Goal: Find specific page/section: Find specific page/section

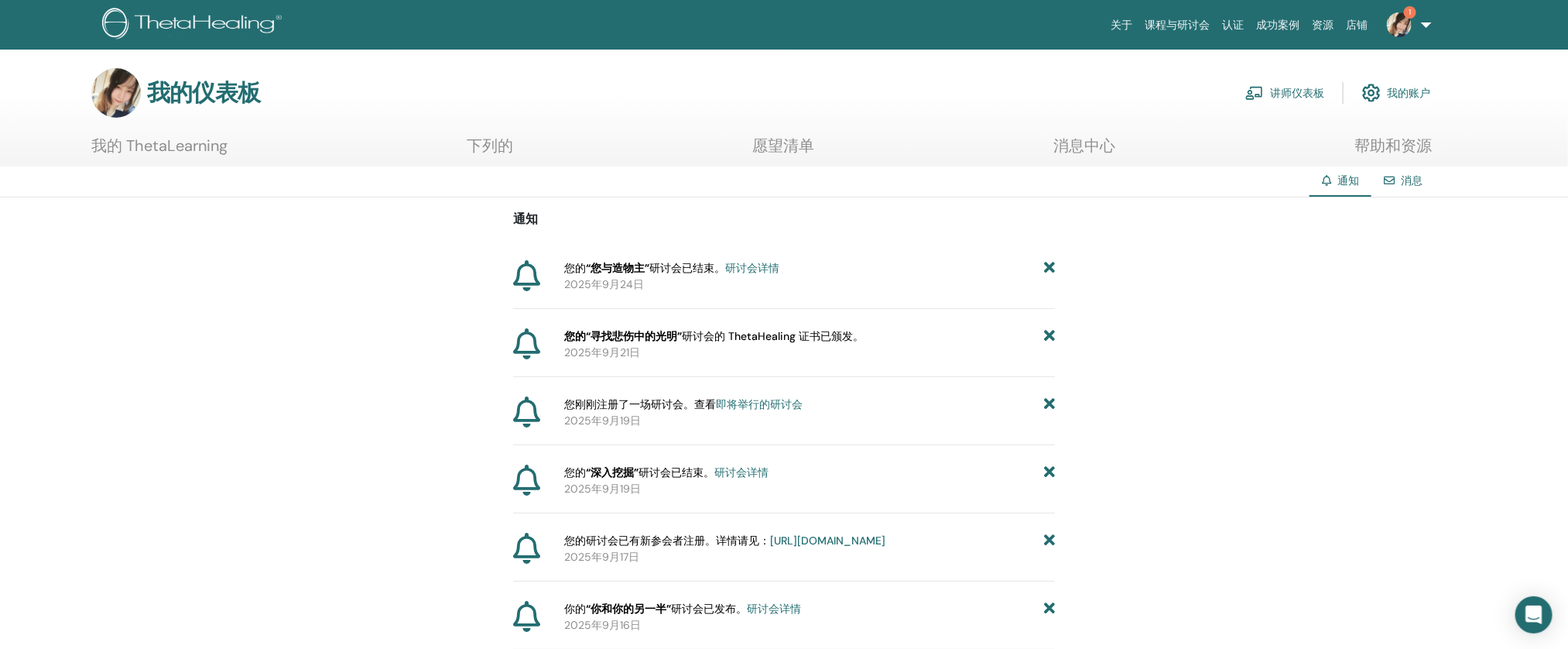
click at [1396, 32] on img at bounding box center [1399, 24] width 25 height 25
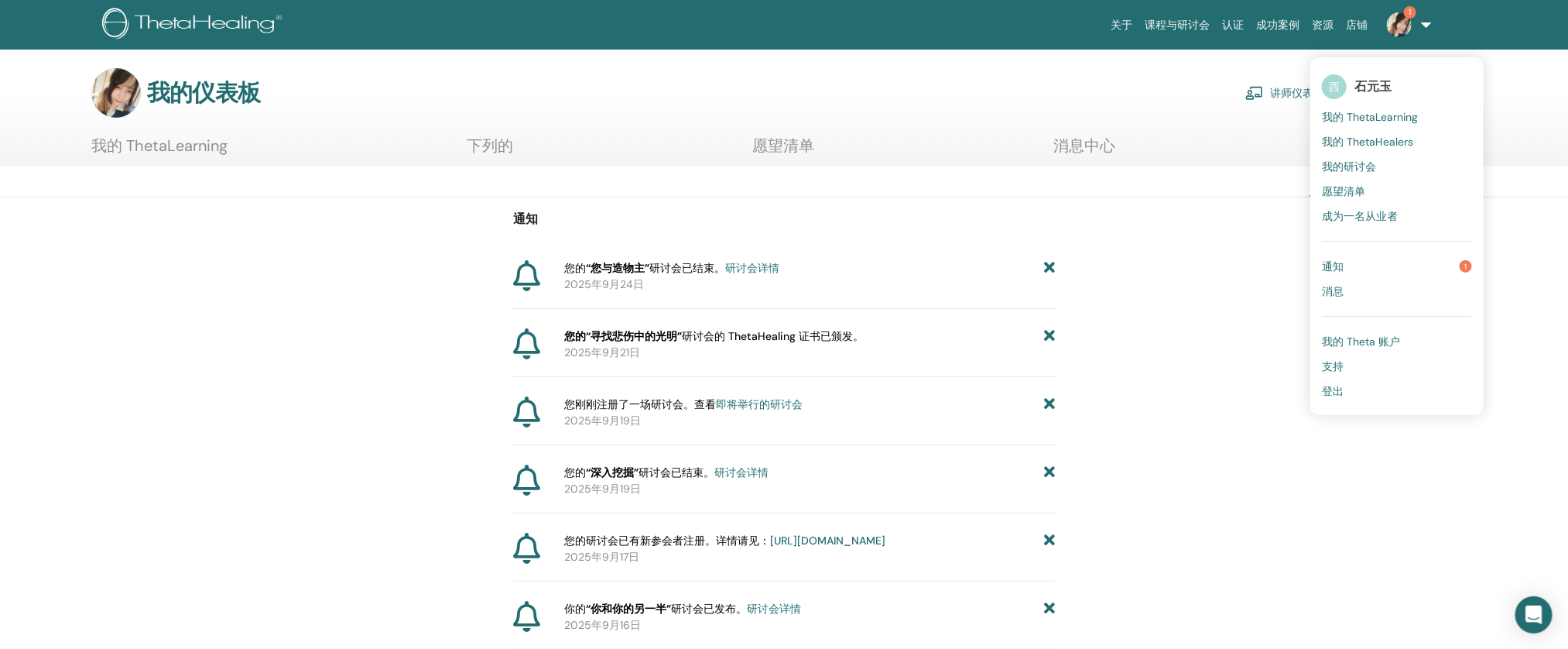
click at [1381, 112] on font "我的 ThetaLearning" at bounding box center [1370, 117] width 96 height 14
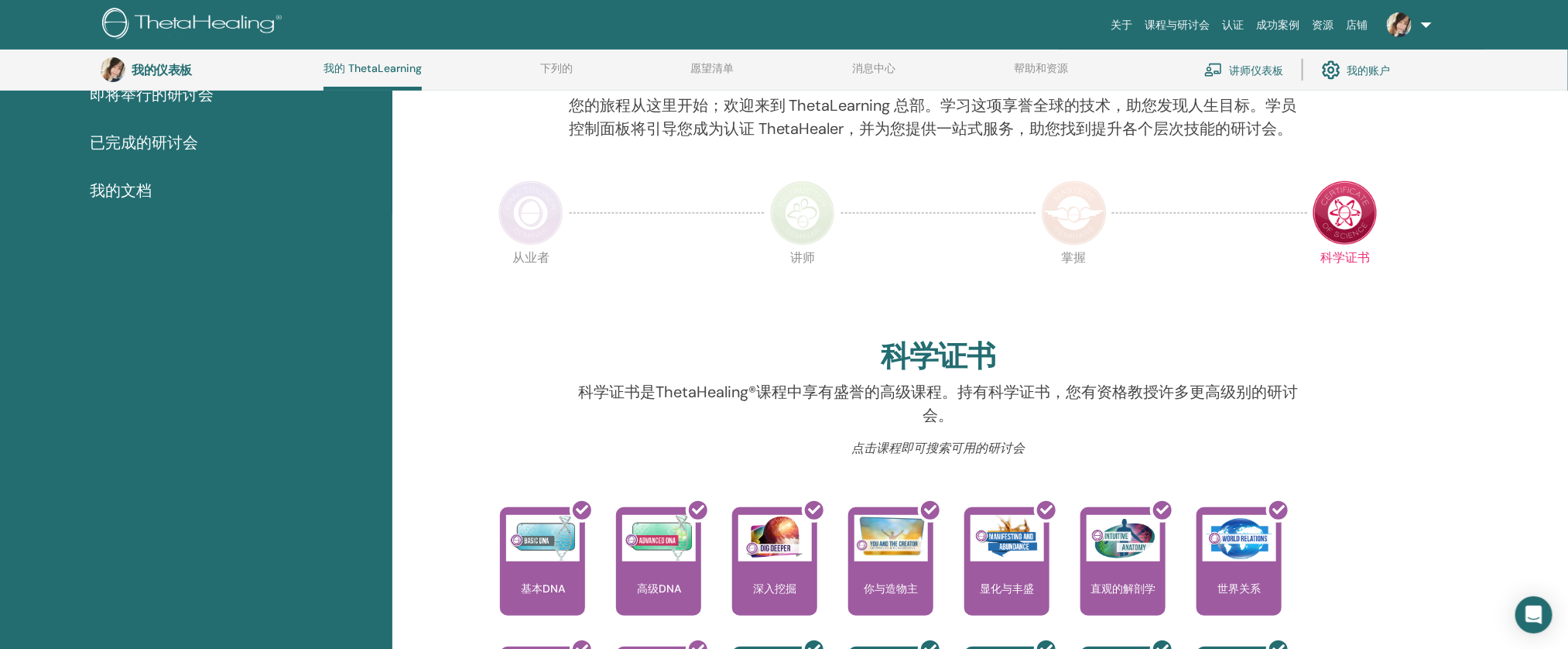
scroll to position [183, 0]
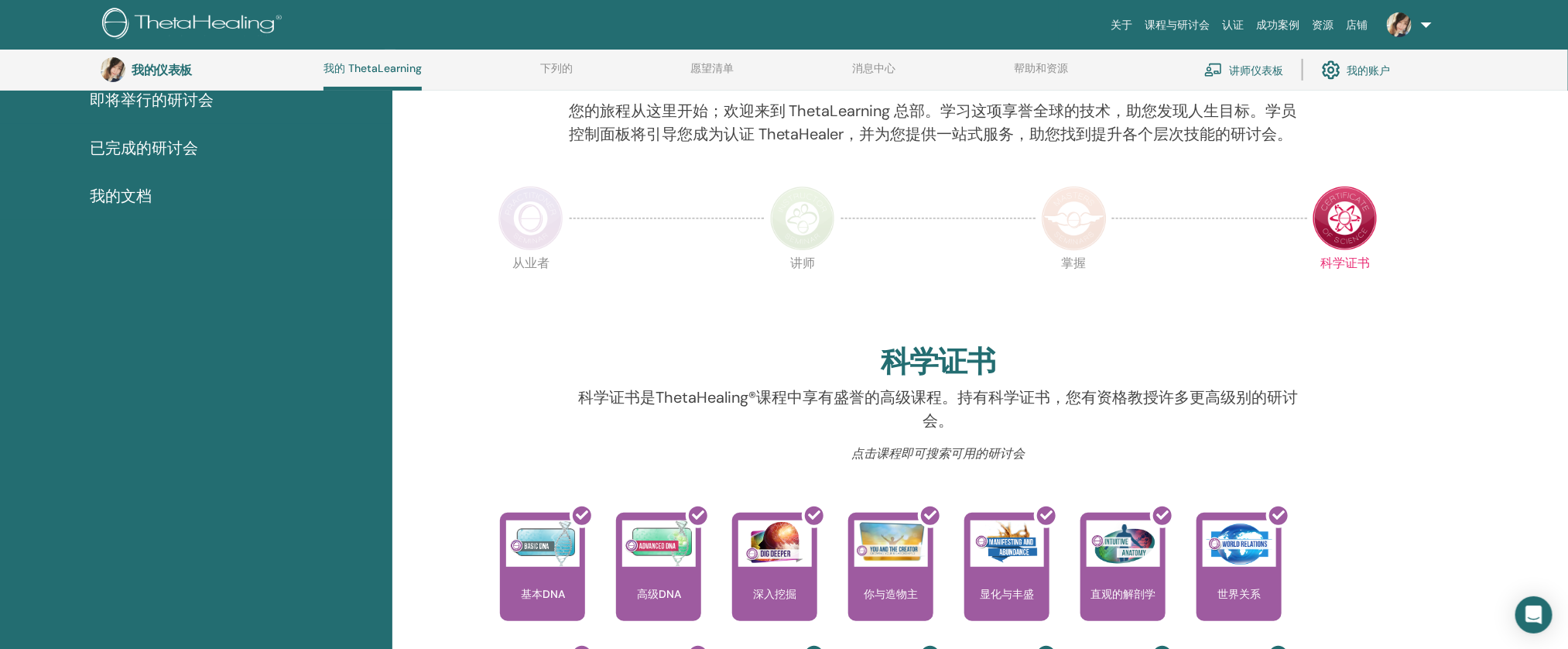
click at [551, 212] on img at bounding box center [530, 218] width 65 height 65
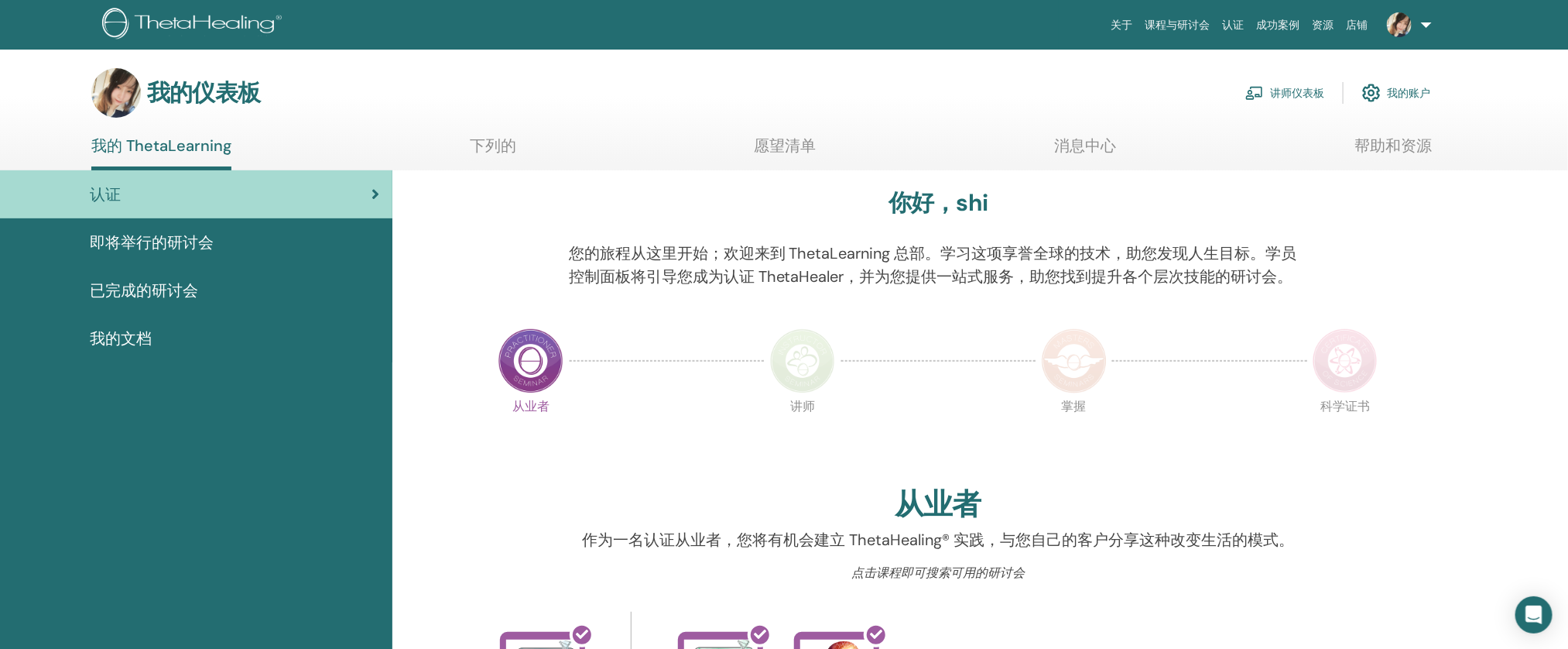
scroll to position [12, 0]
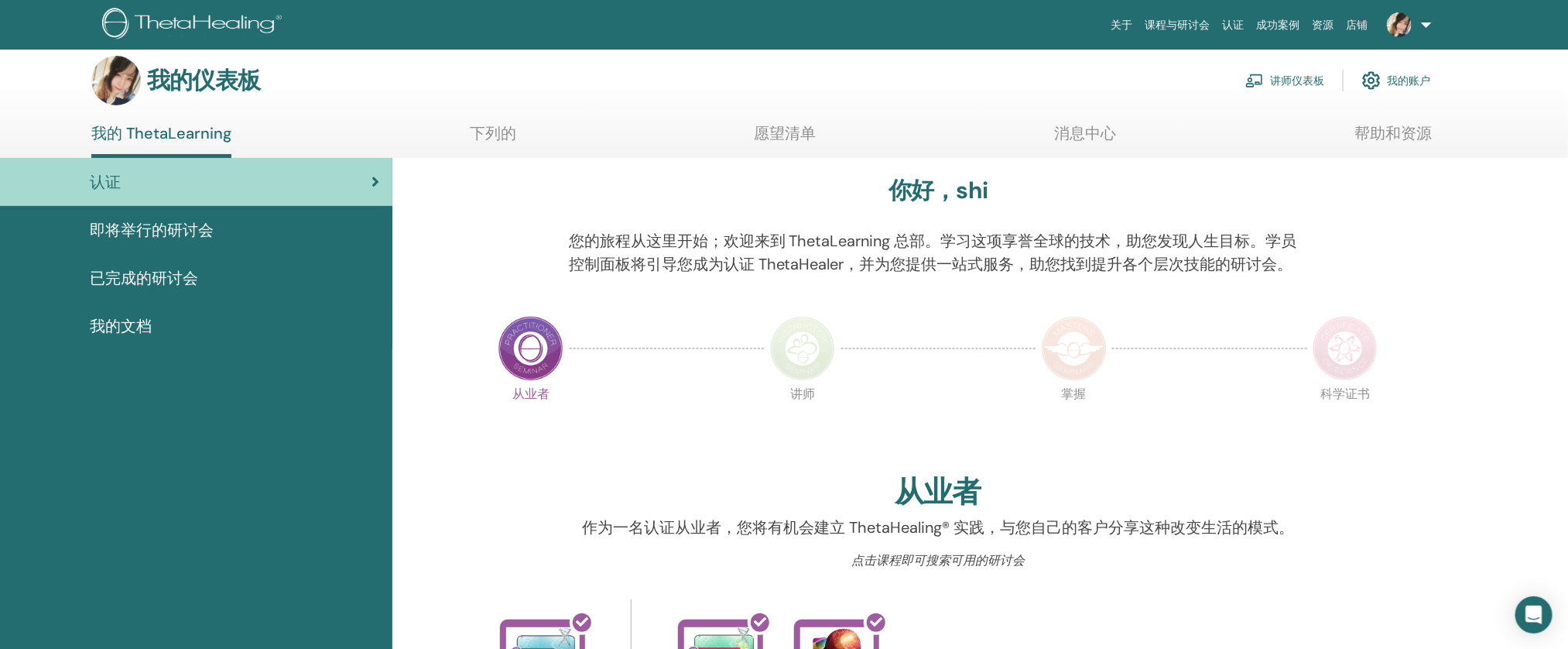
click at [1311, 78] on font "讲师仪表板" at bounding box center [1297, 81] width 55 height 14
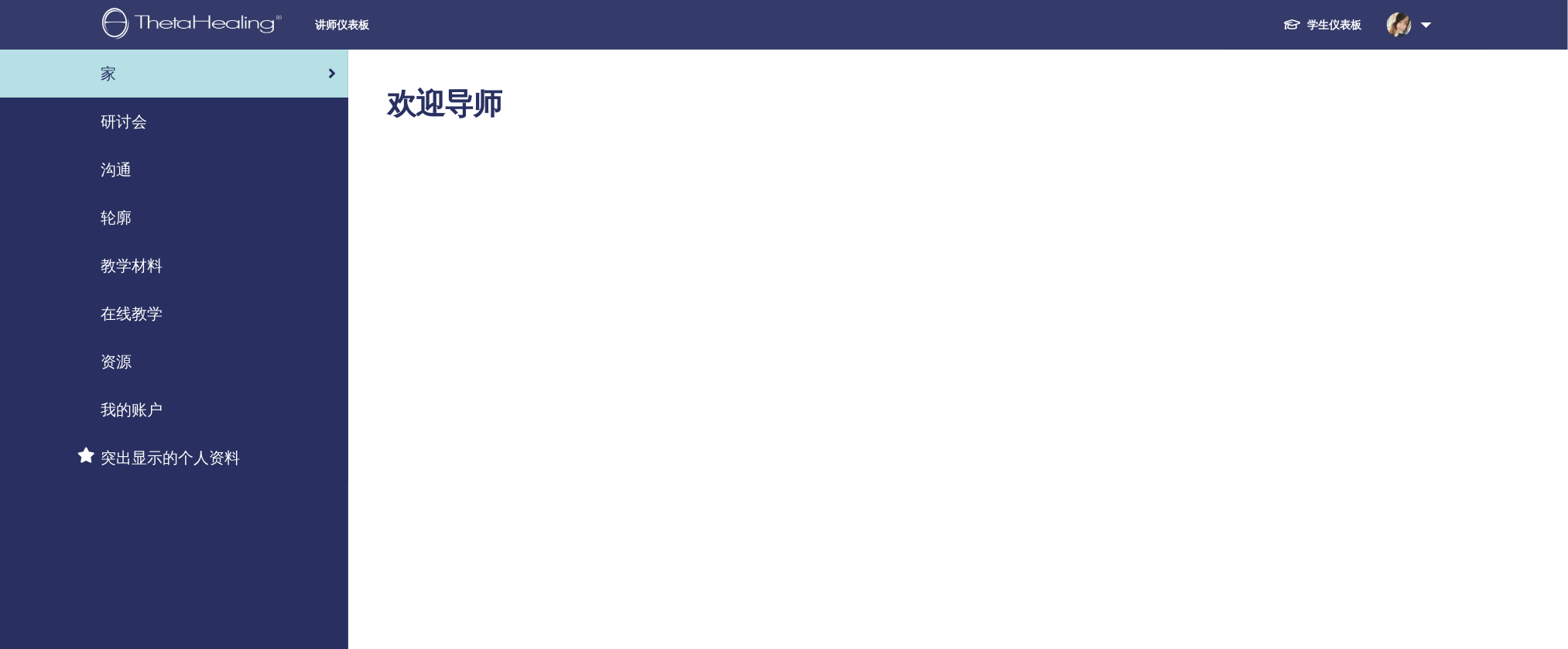
click at [157, 127] on div "研讨会" at bounding box center [174, 121] width 324 height 23
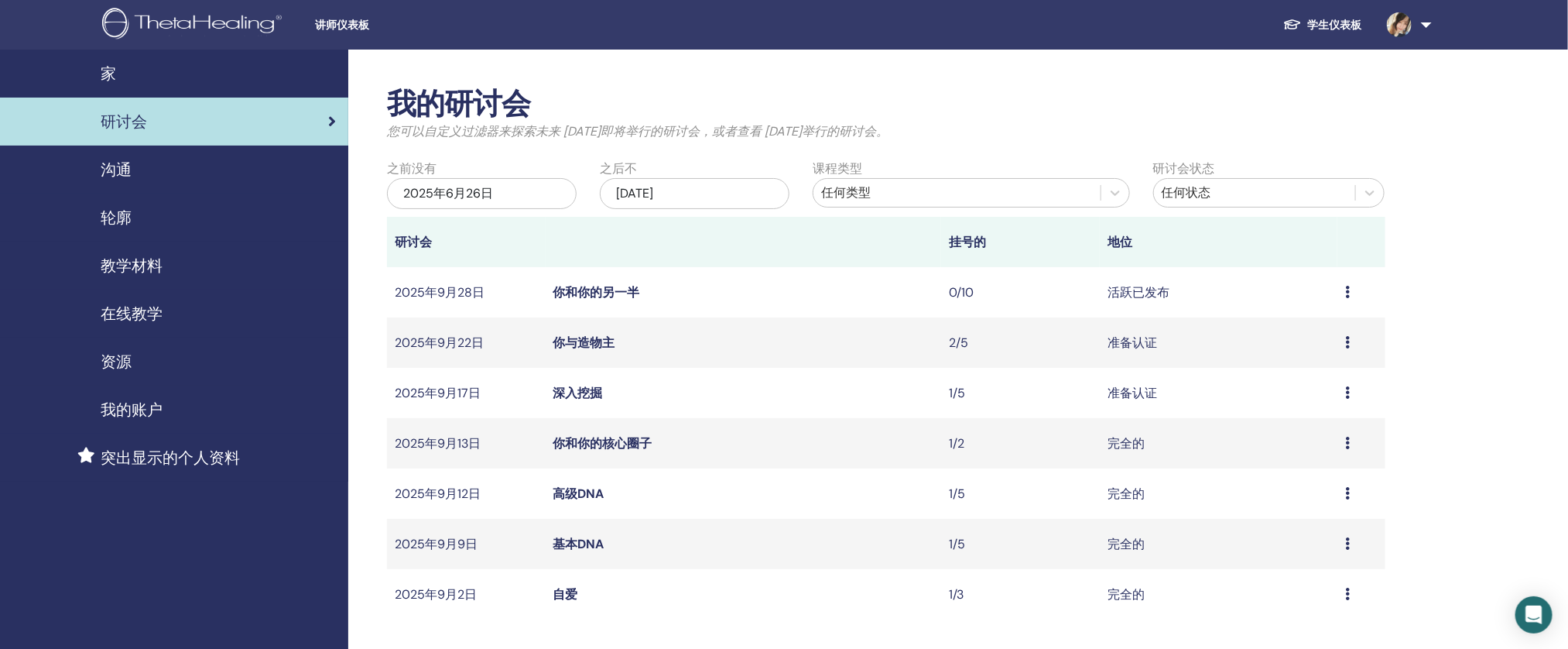
click at [151, 199] on link "轮廓" at bounding box center [174, 217] width 349 height 48
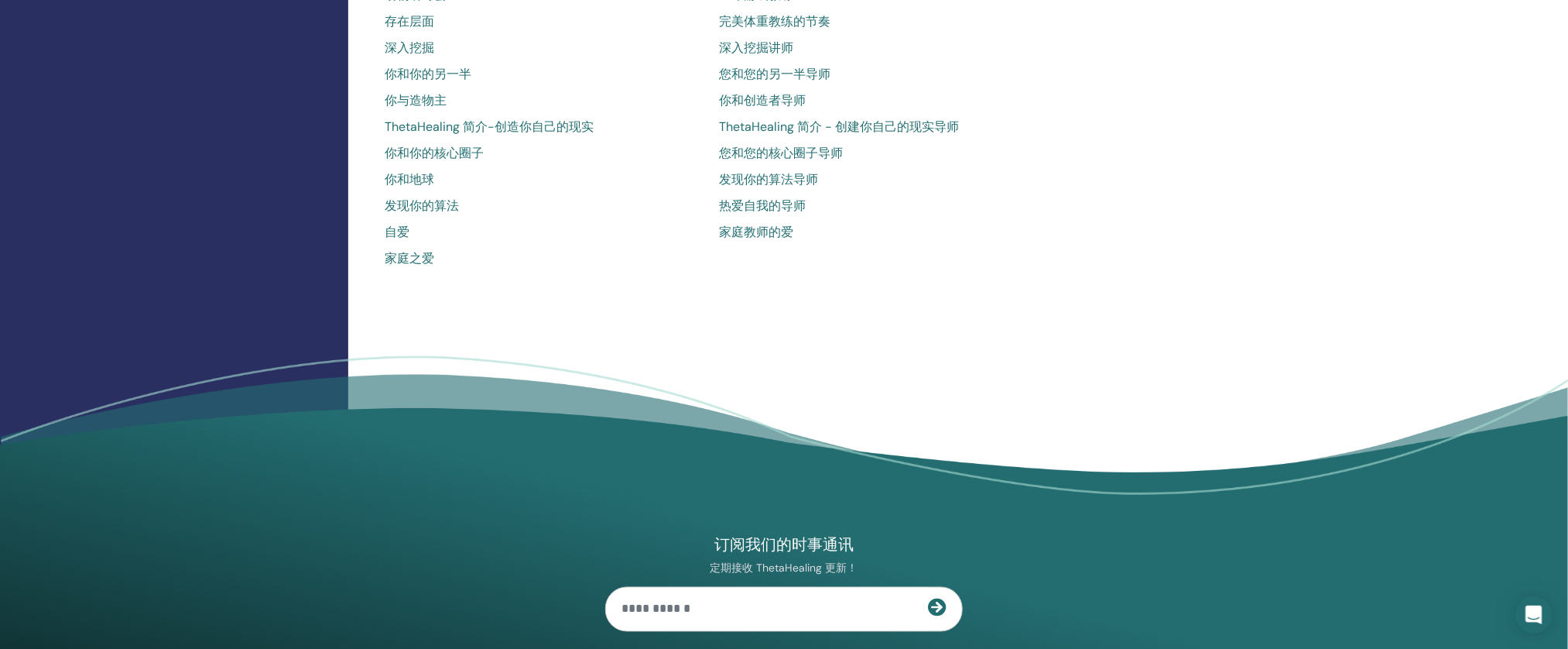
scroll to position [1003, 0]
